Goal: Find specific page/section: Find specific page/section

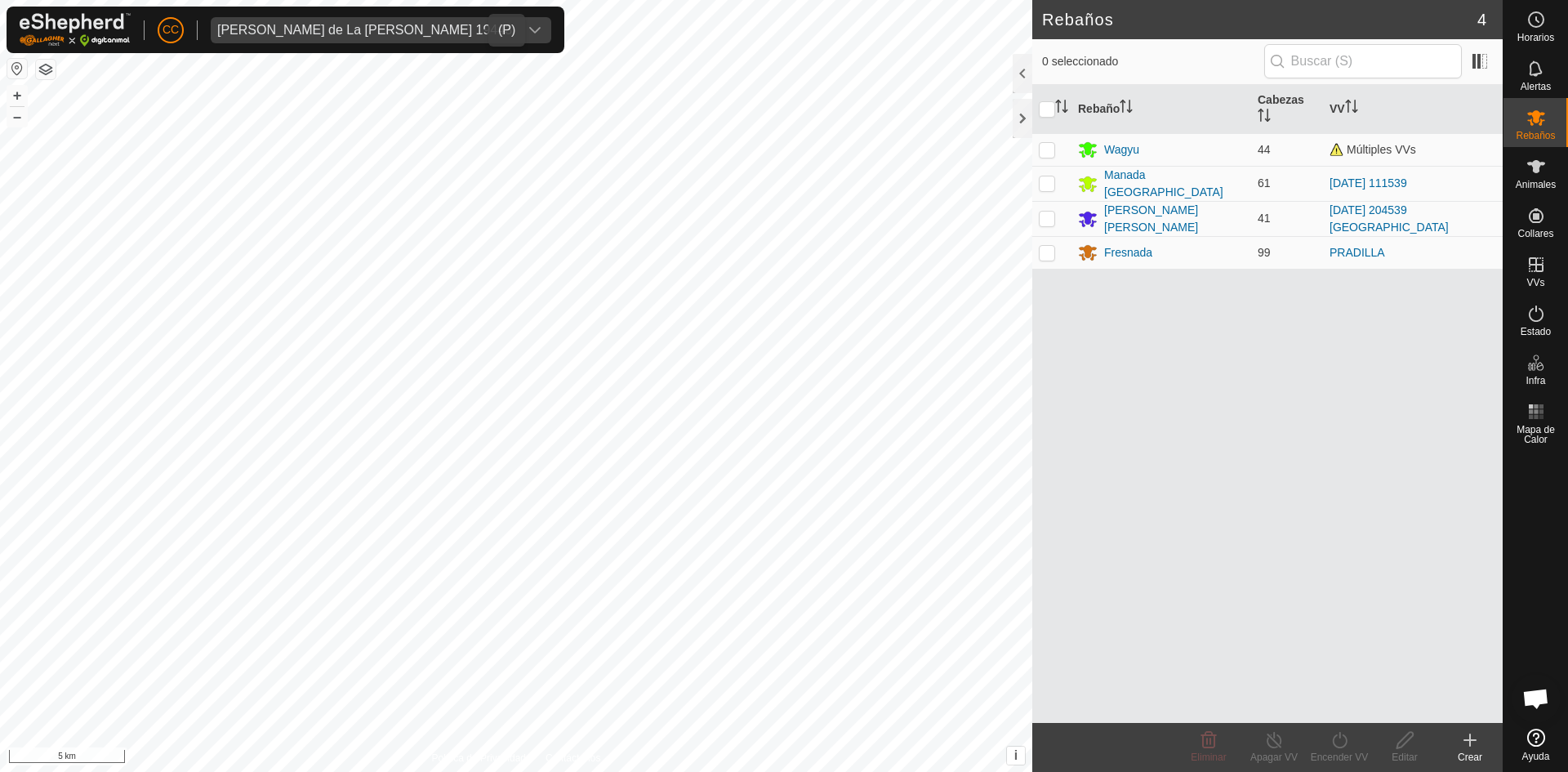
click at [273, 38] on span "[PERSON_NAME] de La [PERSON_NAME] 19443" at bounding box center [365, 30] width 308 height 26
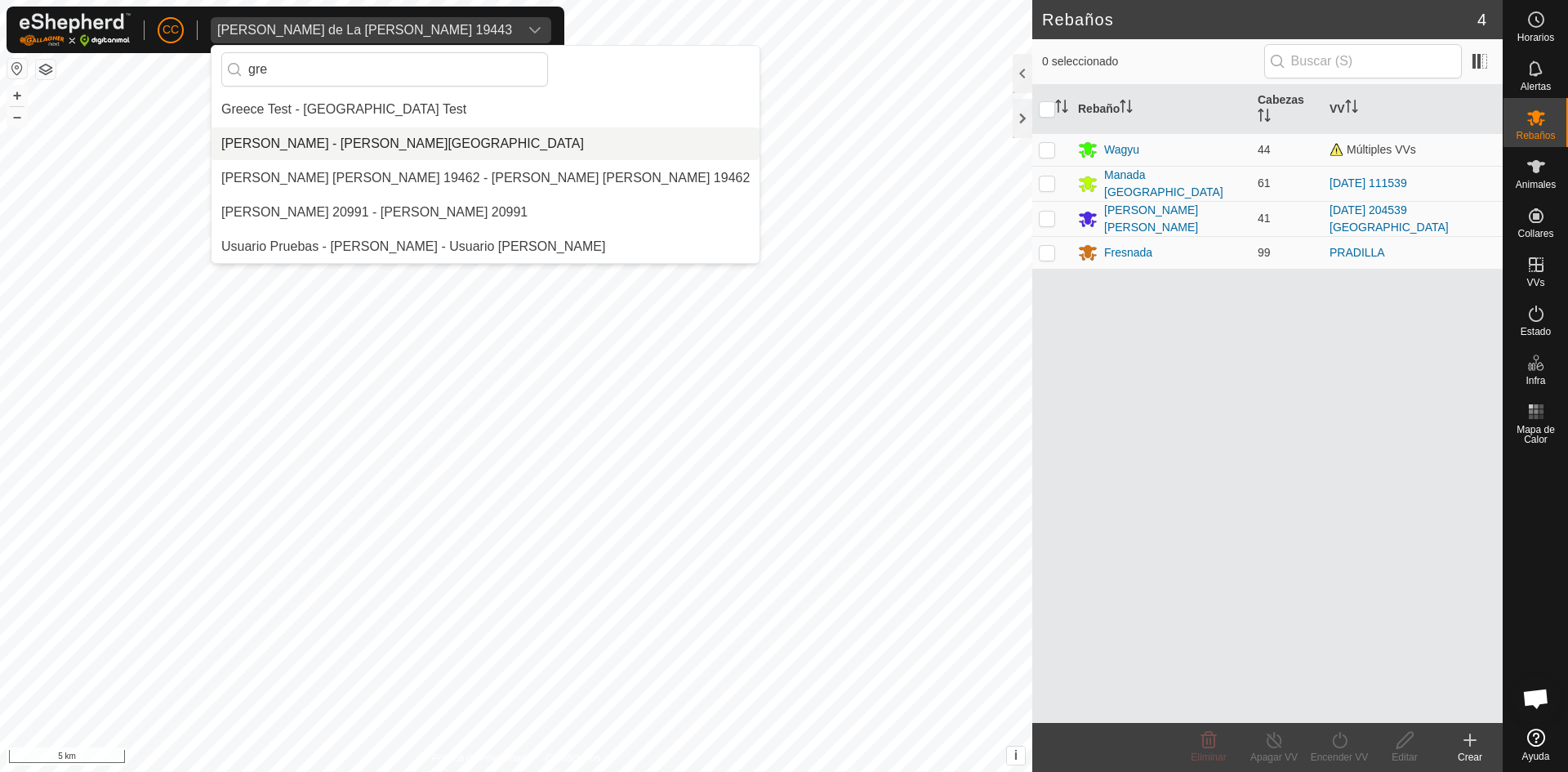
type input "gre"
click at [373, 139] on li "[PERSON_NAME] - [PERSON_NAME][GEOGRAPHIC_DATA]" at bounding box center [485, 143] width 548 height 32
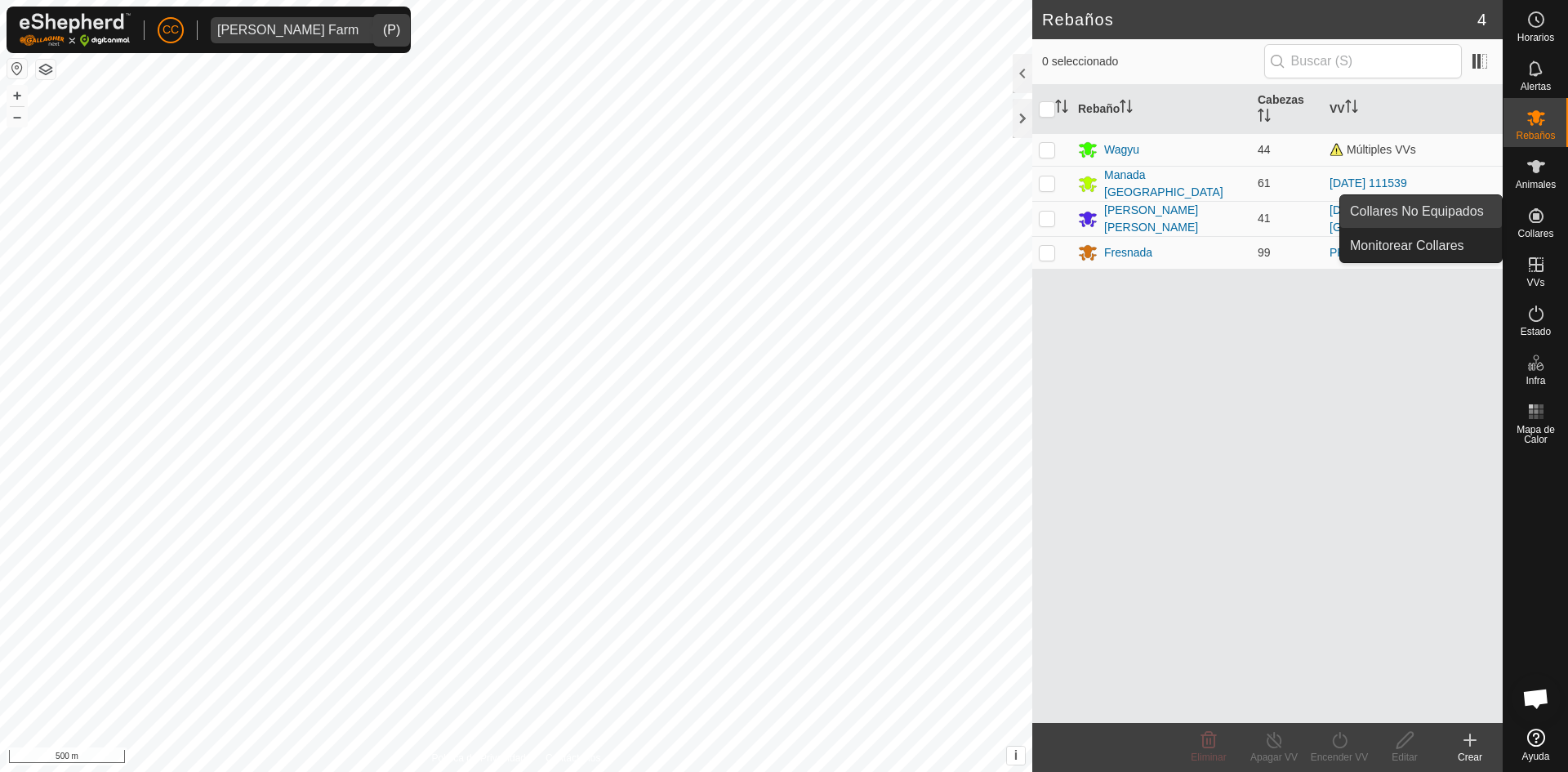
click at [1473, 202] on link "Collares No Equipados" at bounding box center [1421, 212] width 162 height 32
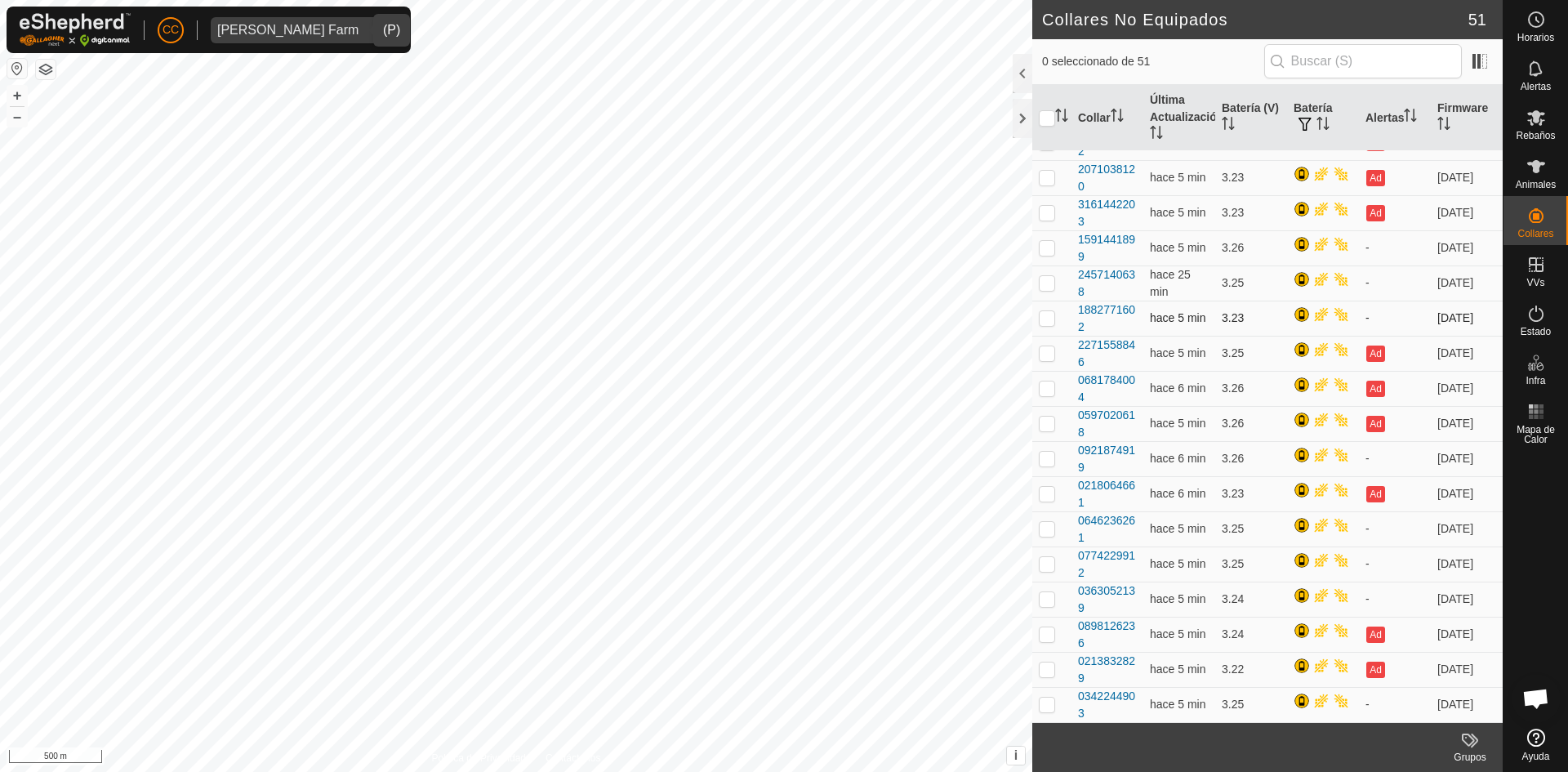
scroll to position [1547, 0]
click at [304, 29] on div "[PERSON_NAME] Farm" at bounding box center [287, 30] width 141 height 14
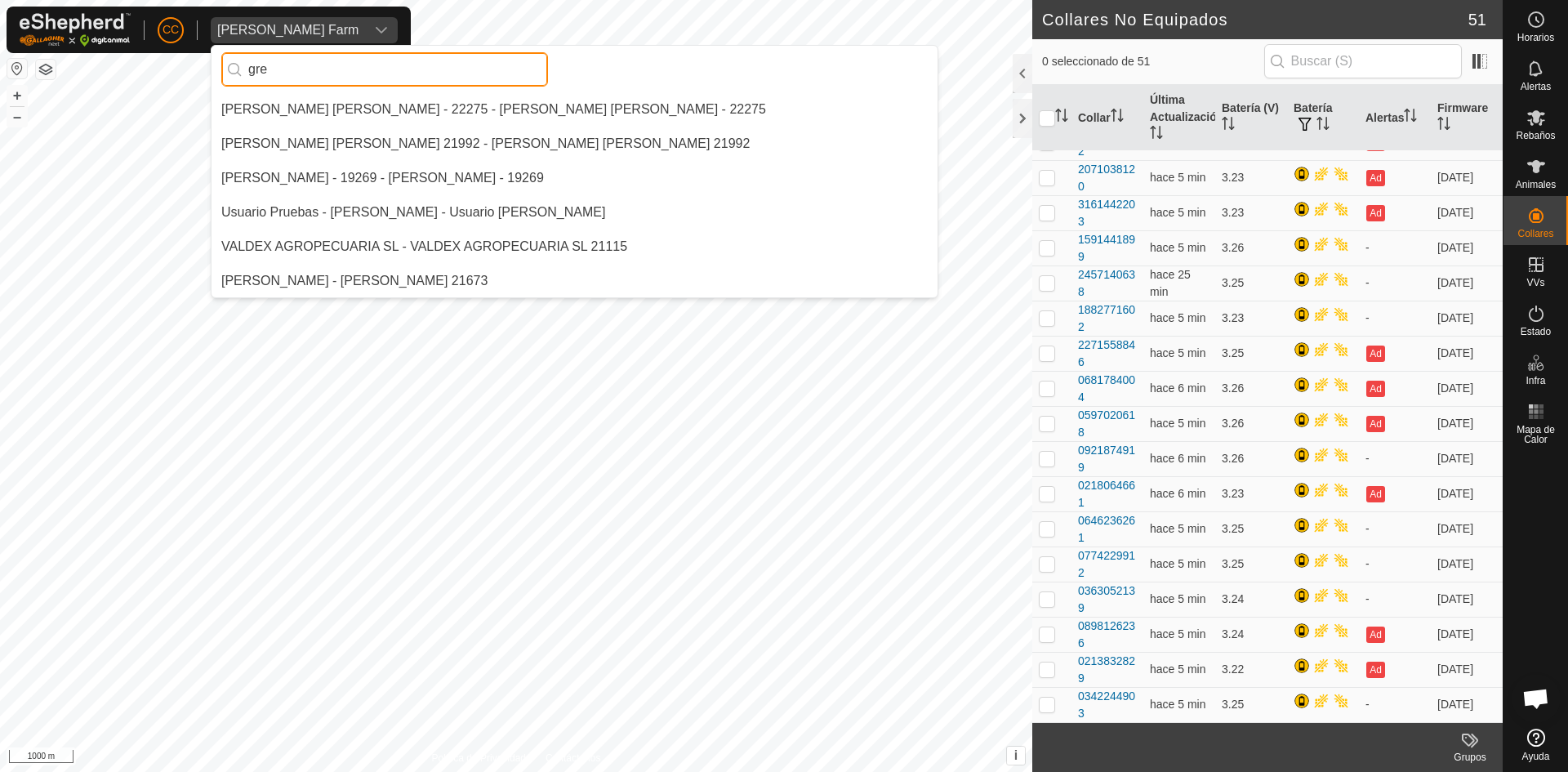
scroll to position [0, 0]
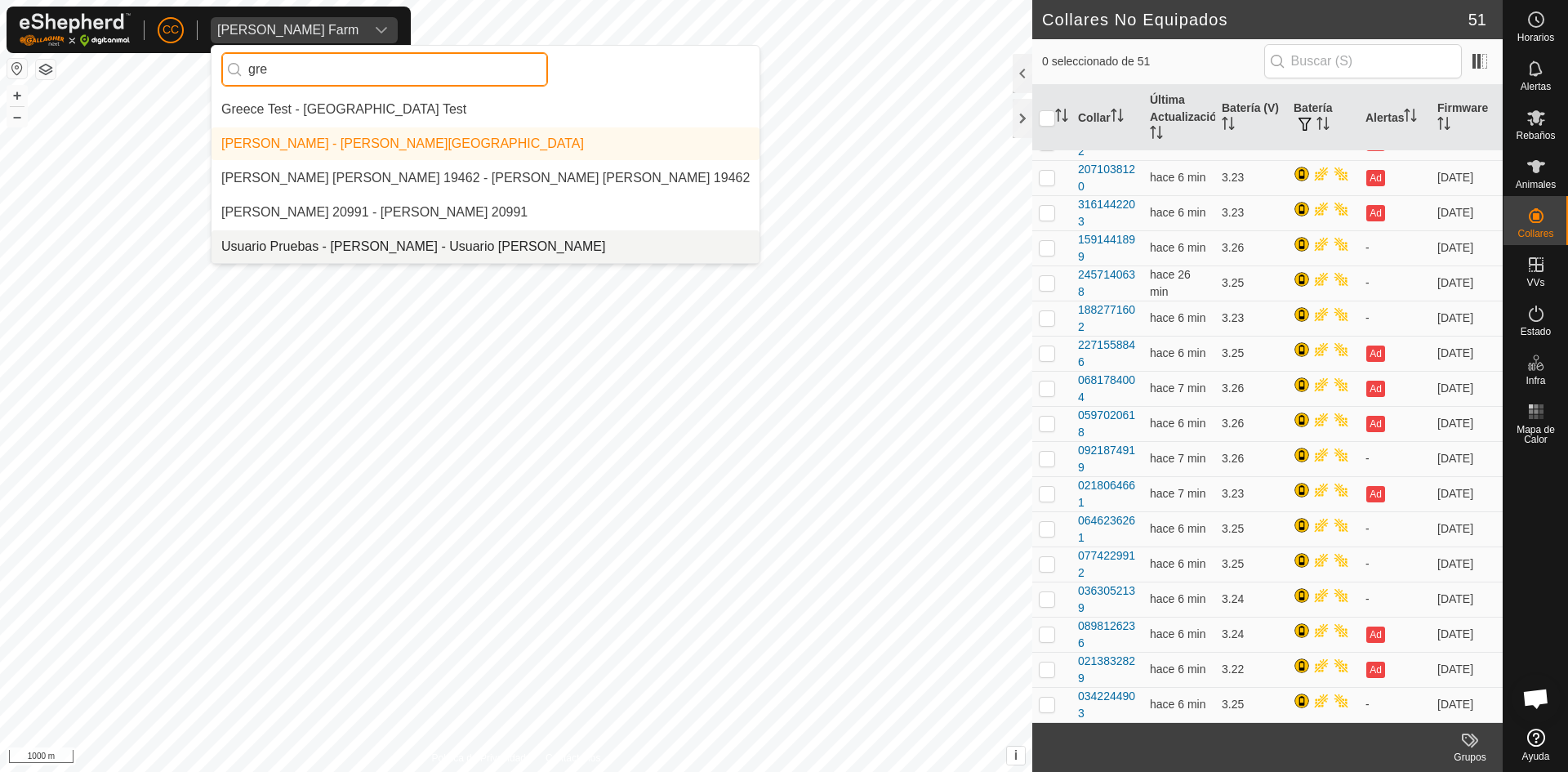
type input "gre"
click at [435, 237] on li "Usuario Pruebas - [PERSON_NAME] - Usuario [PERSON_NAME]" at bounding box center [485, 247] width 548 height 32
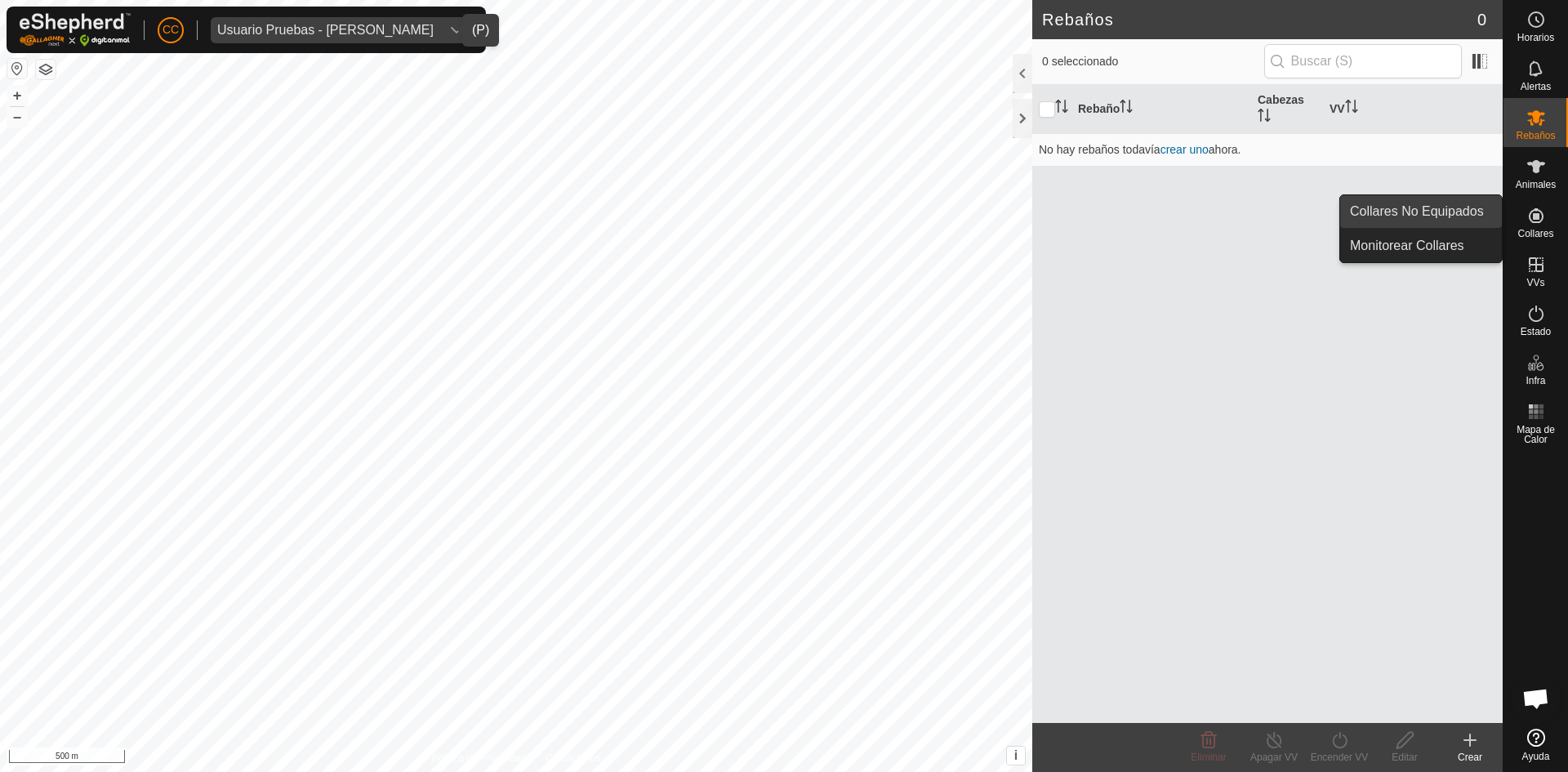
click at [1485, 205] on link "Collares No Equipados" at bounding box center [1421, 212] width 162 height 32
